Goal: Task Accomplishment & Management: Complete application form

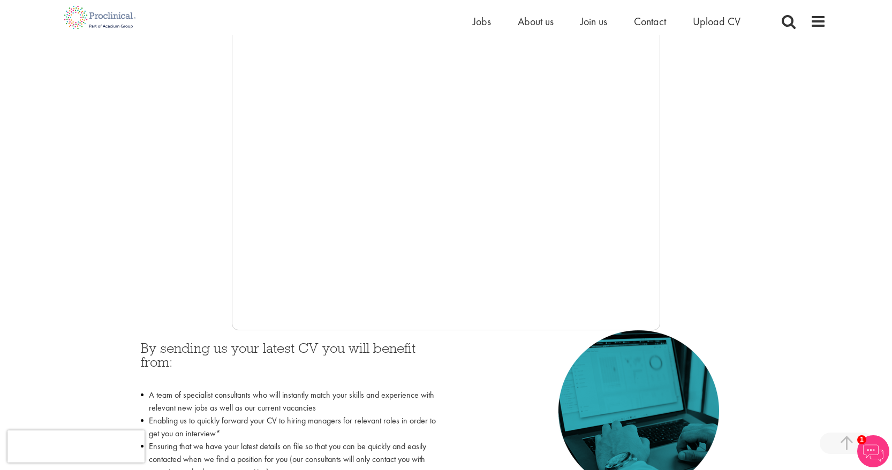
scroll to position [225, 0]
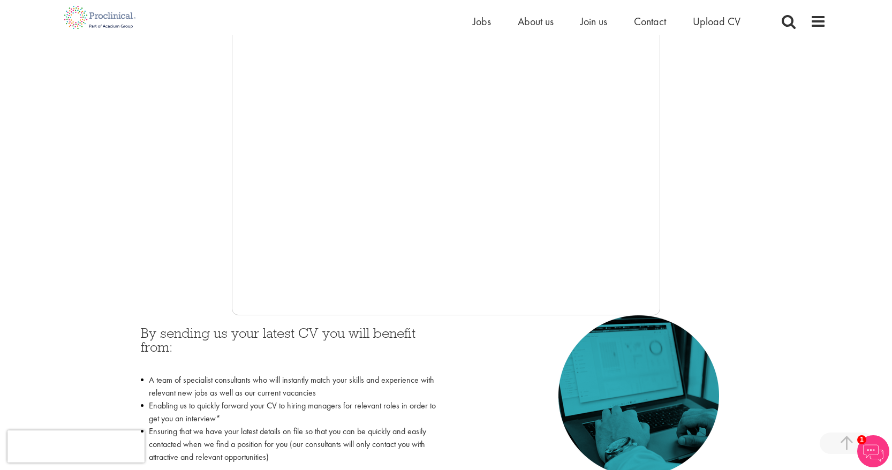
click at [185, 237] on div at bounding box center [446, 154] width 760 height 321
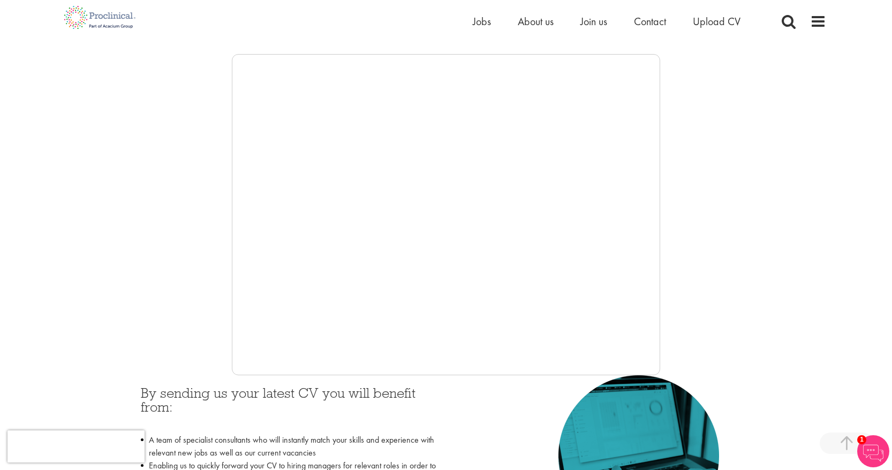
scroll to position [180, 0]
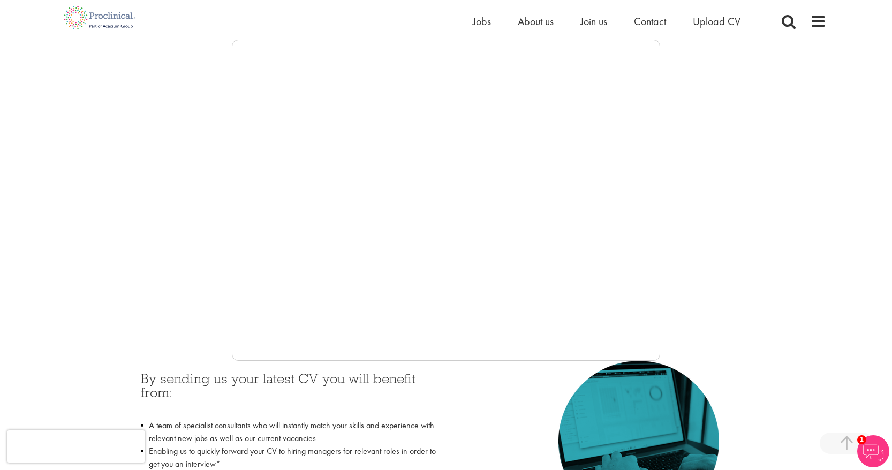
click at [188, 269] on div at bounding box center [446, 200] width 760 height 321
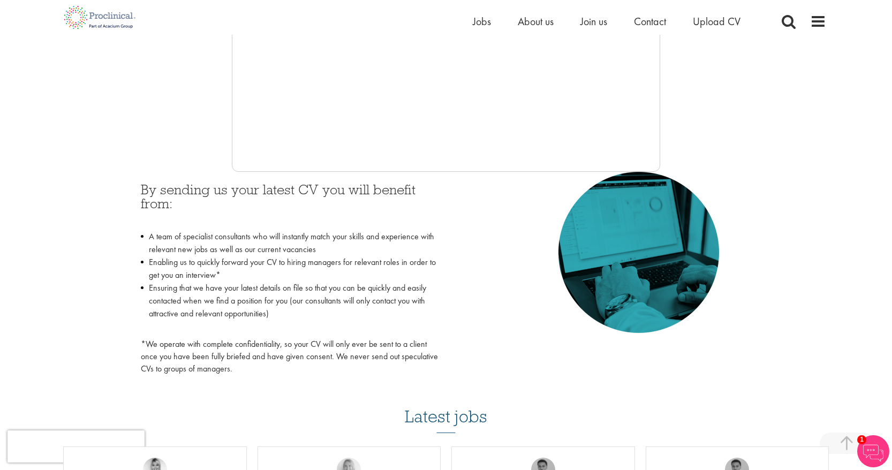
scroll to position [383, 0]
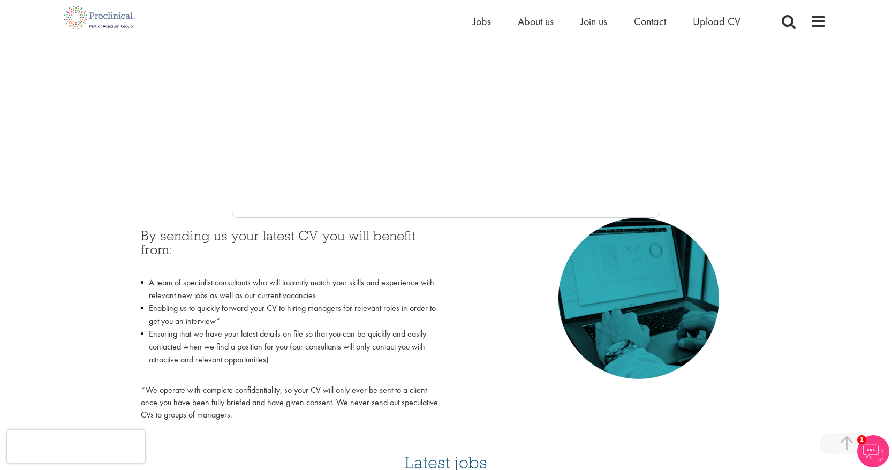
scroll to position [261, 0]
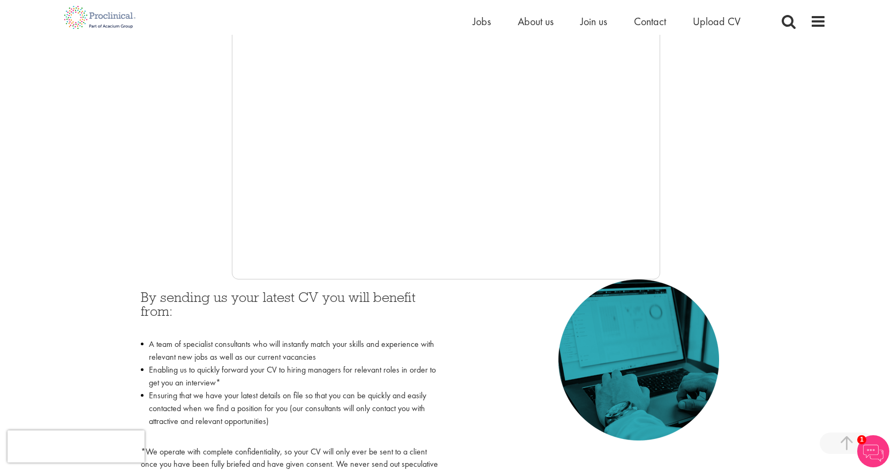
click at [195, 198] on div at bounding box center [446, 118] width 760 height 321
